Goal: Browse casually

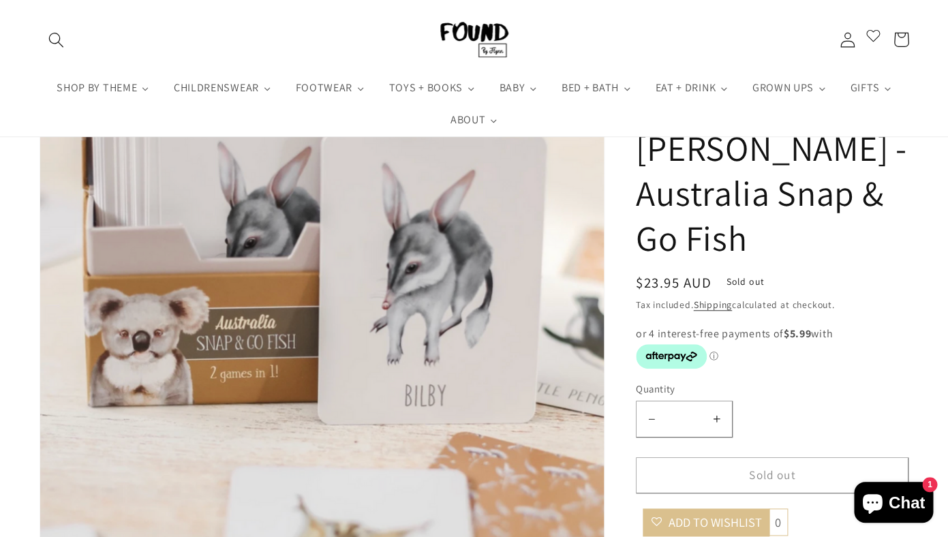
scroll to position [183, 0]
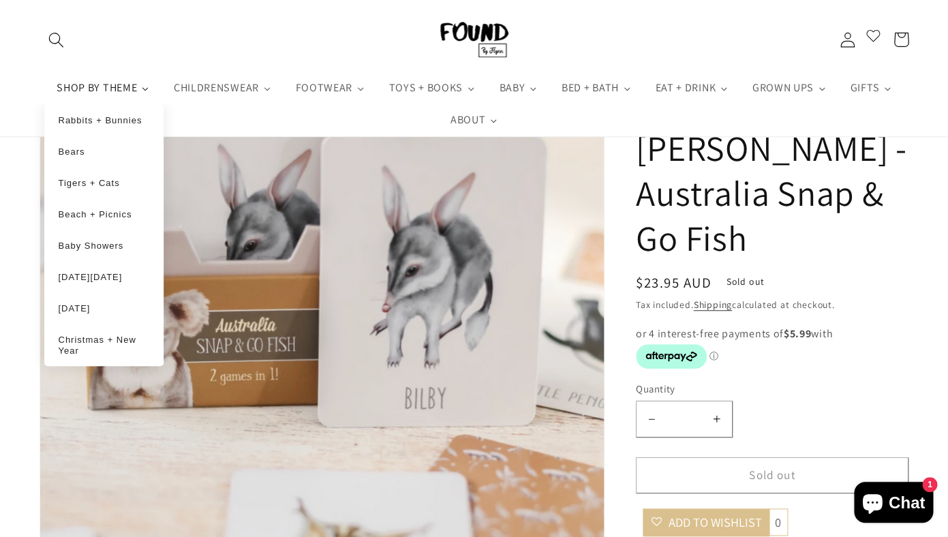
click at [129, 80] on span "SHOP BY THEME" at bounding box center [96, 87] width 84 height 14
click at [129, 83] on span "SHOP BY THEME" at bounding box center [96, 87] width 84 height 14
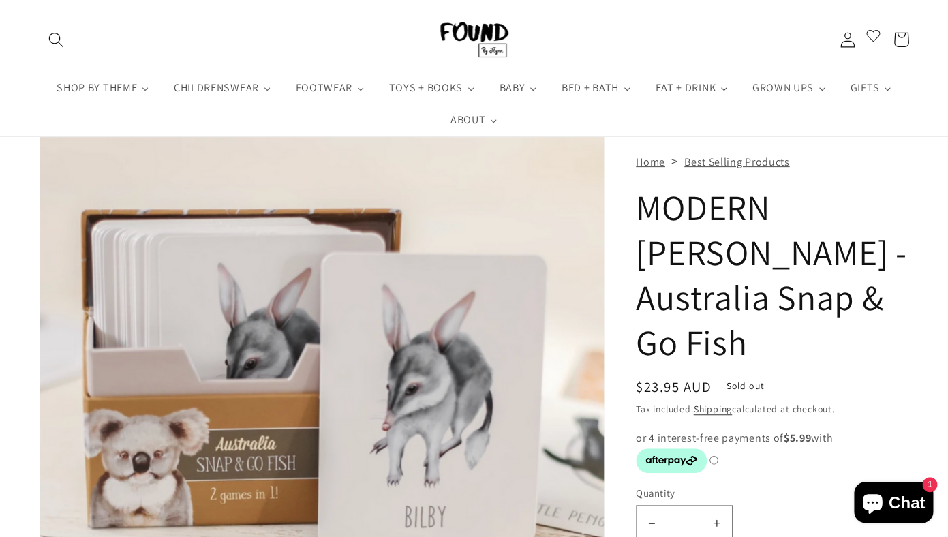
scroll to position [0, 0]
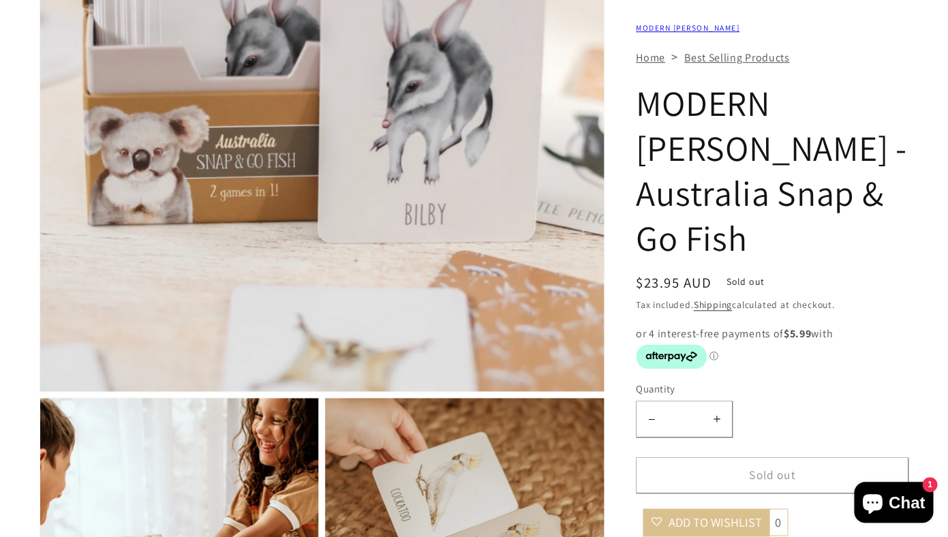
scroll to position [369, 0]
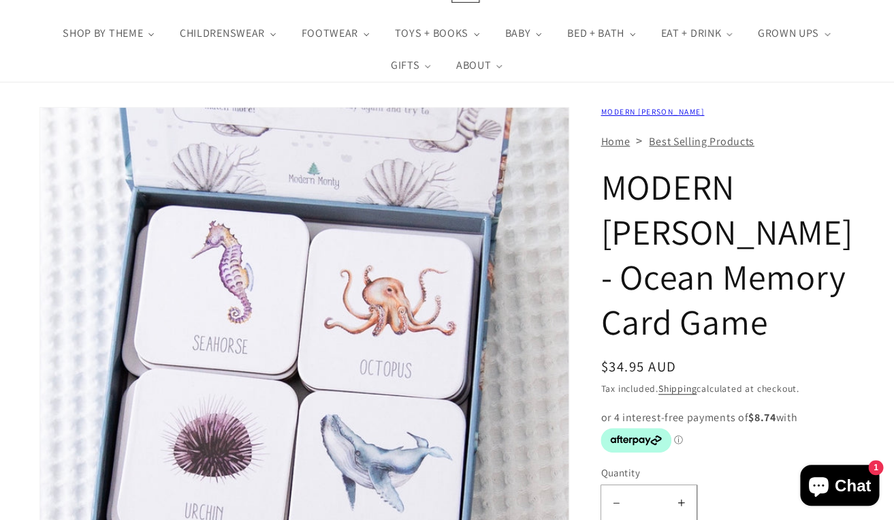
scroll to position [89, 0]
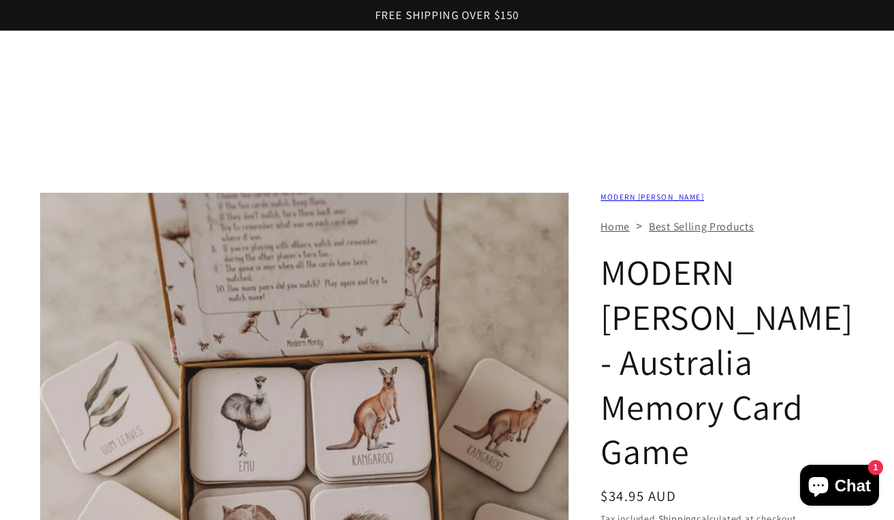
scroll to position [266, 0]
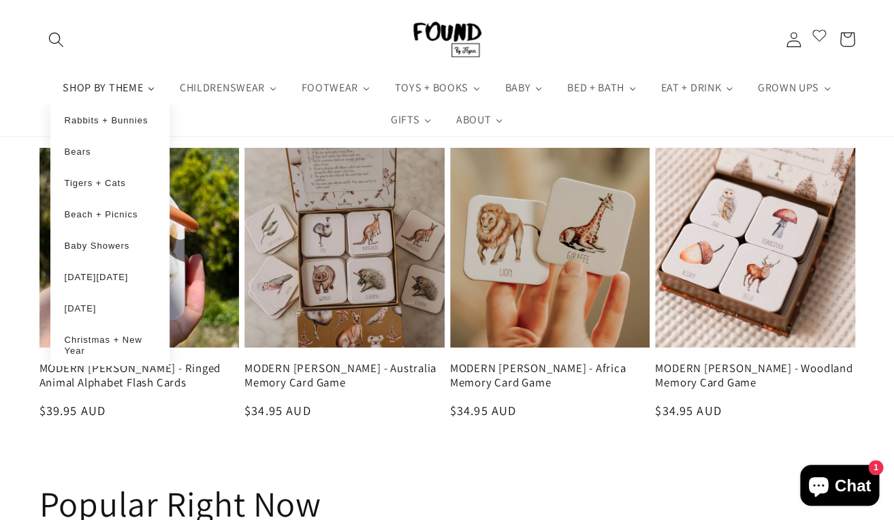
scroll to position [1369, 0]
